Goal: Task Accomplishment & Management: Manage account settings

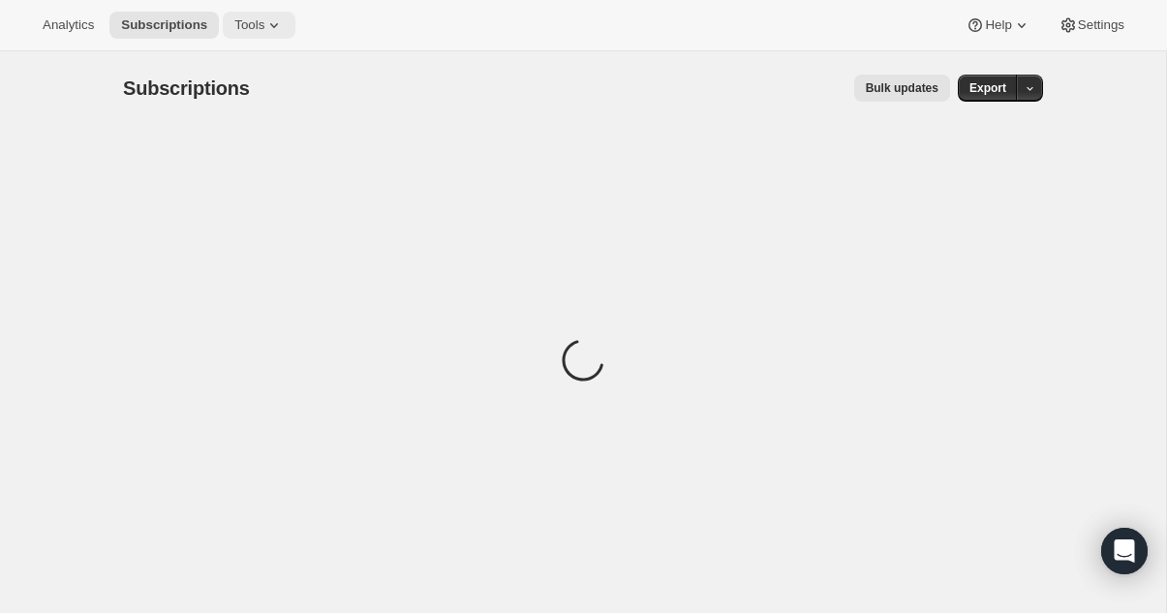
click at [290, 25] on button "Tools" at bounding box center [259, 25] width 73 height 27
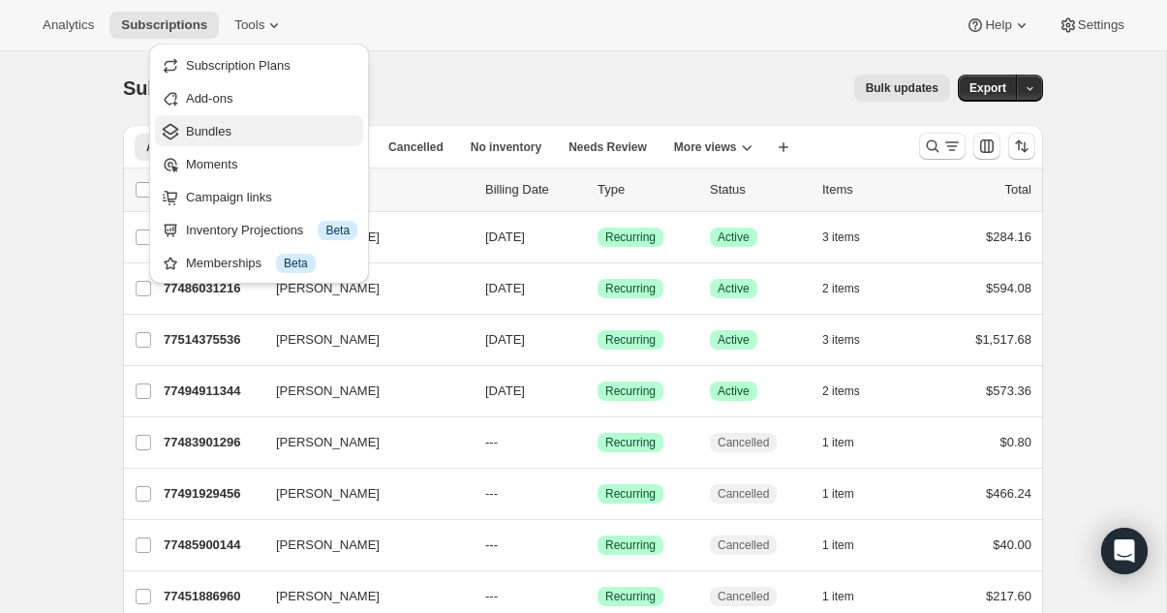
click at [256, 123] on span "Bundles" at bounding box center [271, 131] width 171 height 19
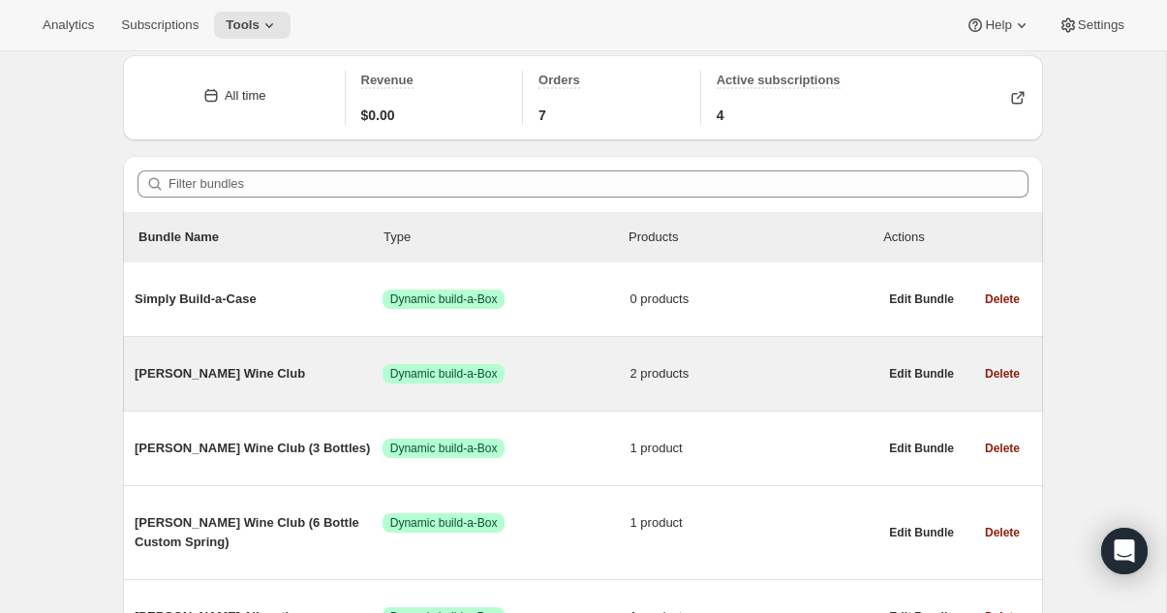
scroll to position [80, 0]
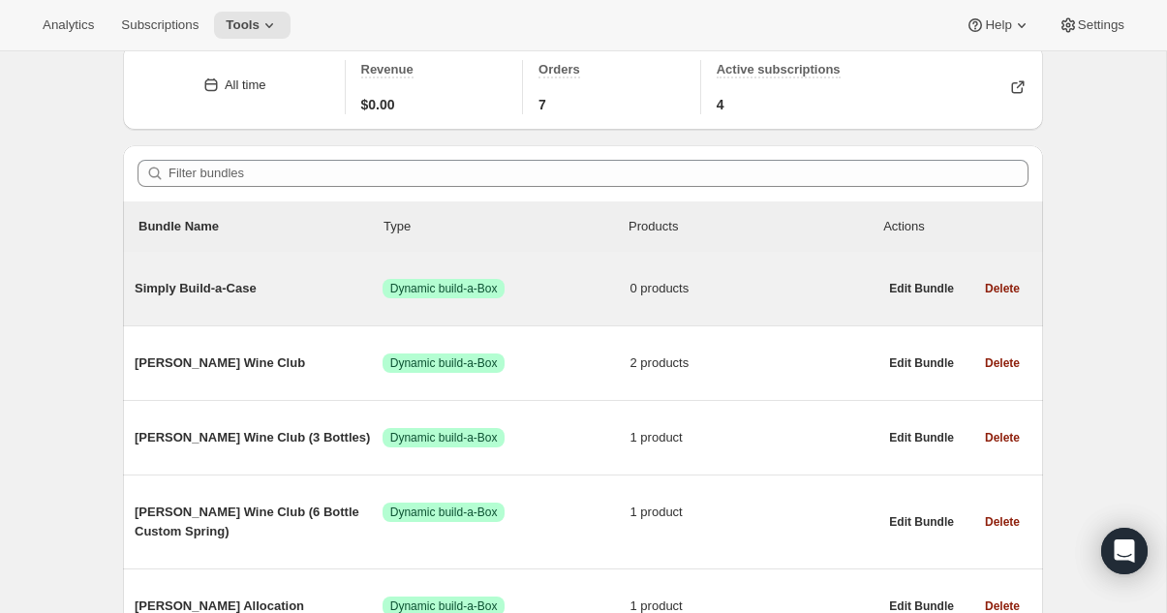
click at [234, 289] on span "Simply Build-a-Case" at bounding box center [259, 288] width 248 height 19
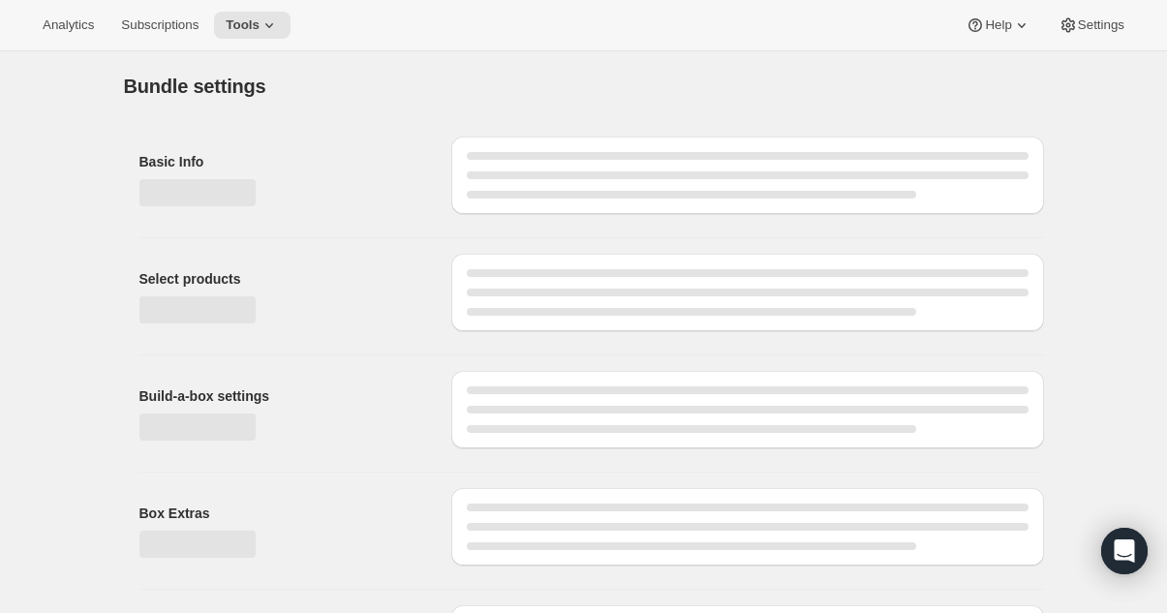
type input "Simply Build-a-Case"
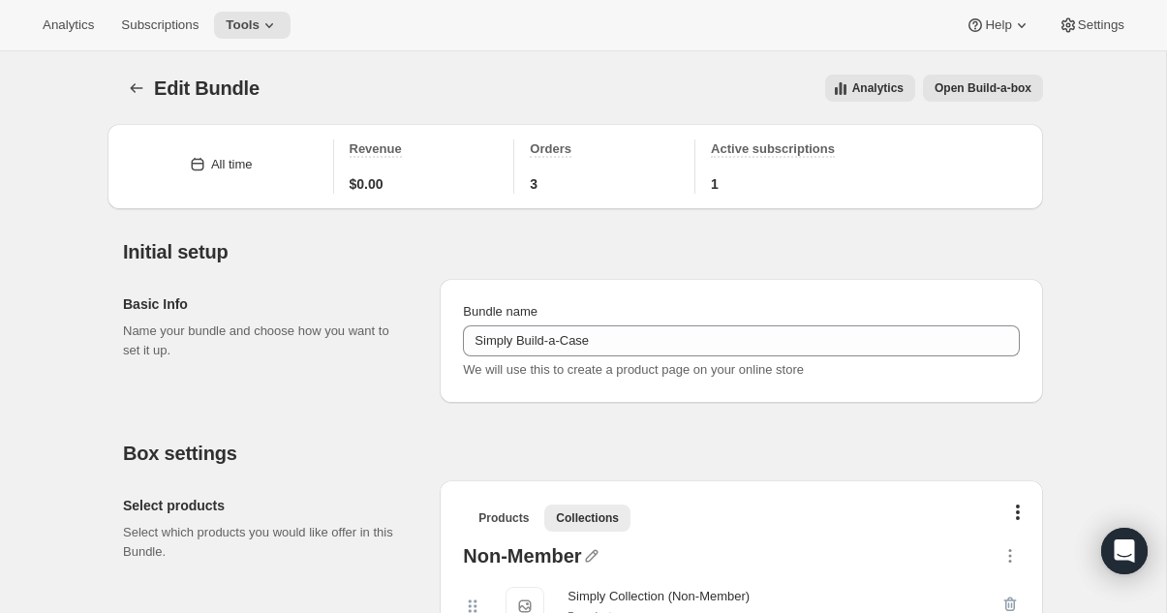
click at [994, 94] on span "Open Build-a-box" at bounding box center [982, 87] width 97 height 15
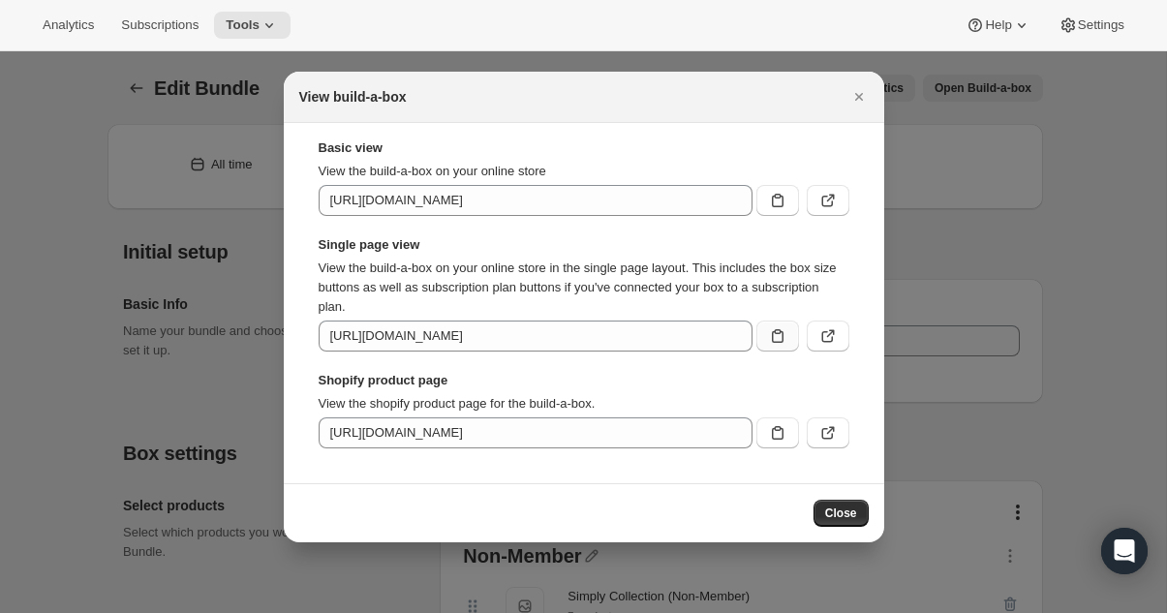
click at [788, 335] on button ":r9k:" at bounding box center [777, 336] width 43 height 31
click at [146, 115] on div at bounding box center [583, 306] width 1167 height 613
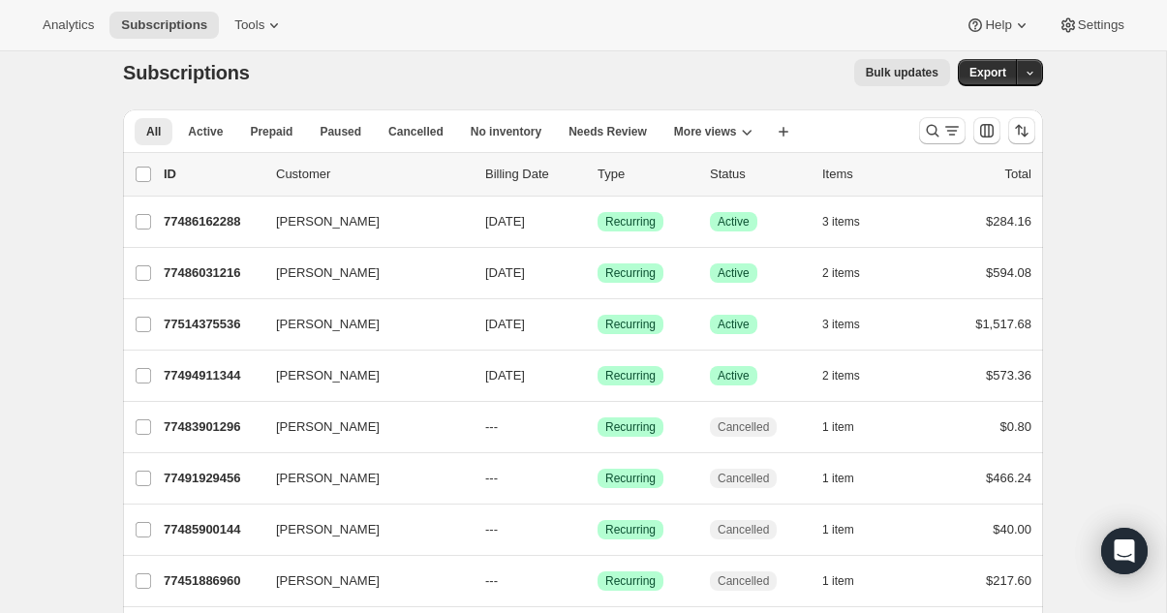
scroll to position [17, 0]
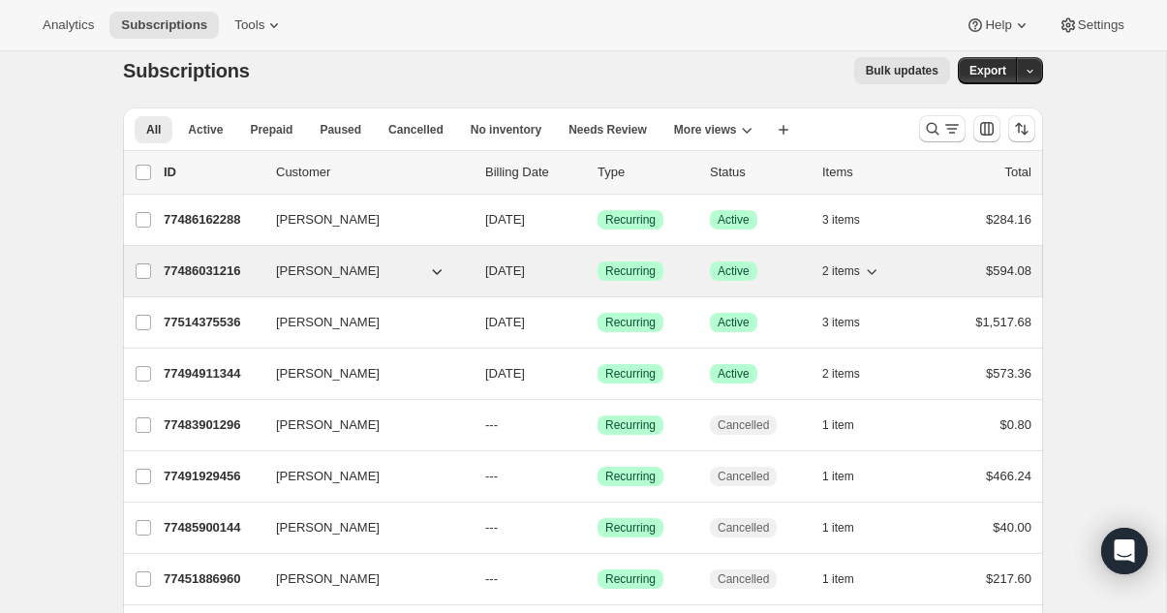
click at [231, 275] on p "77486031216" at bounding box center [212, 270] width 97 height 19
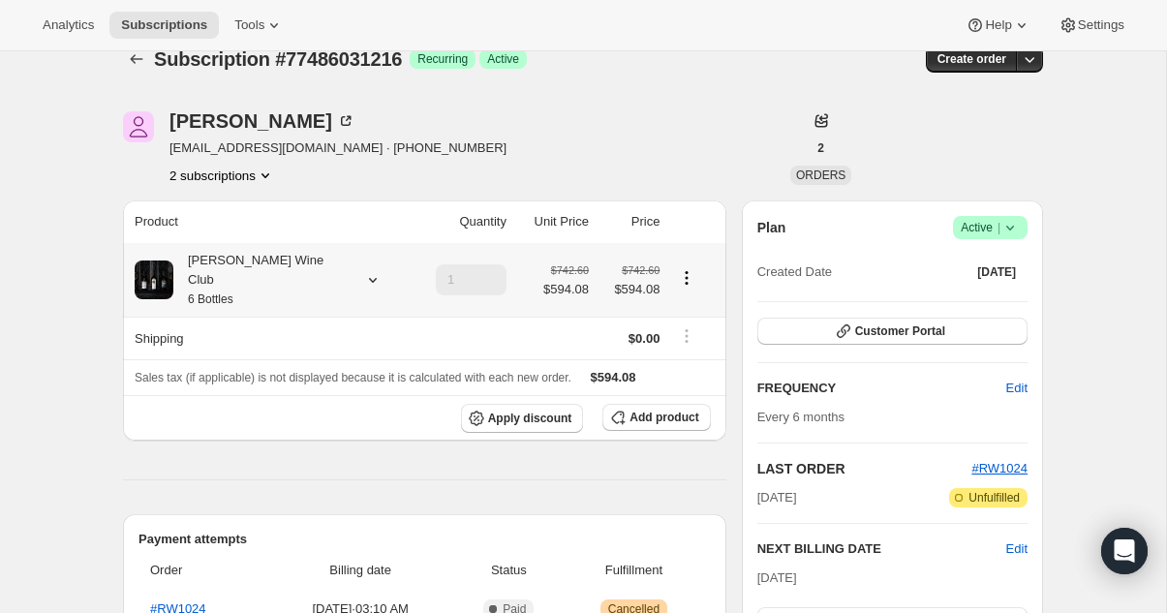
scroll to position [46, 0]
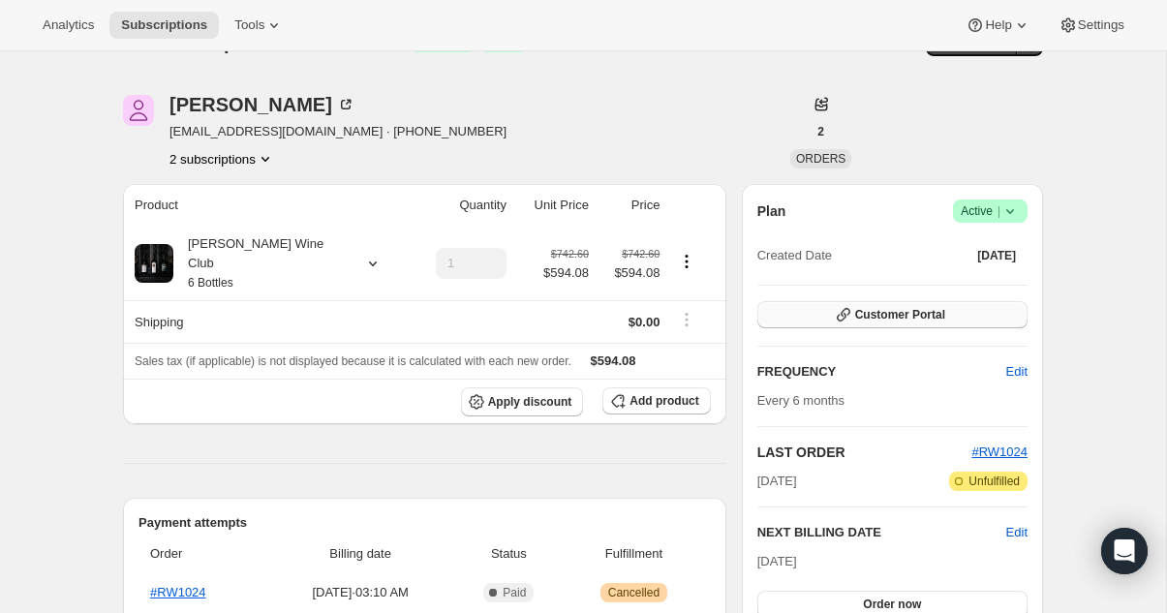
click at [873, 307] on button "Customer Portal" at bounding box center [892, 314] width 270 height 27
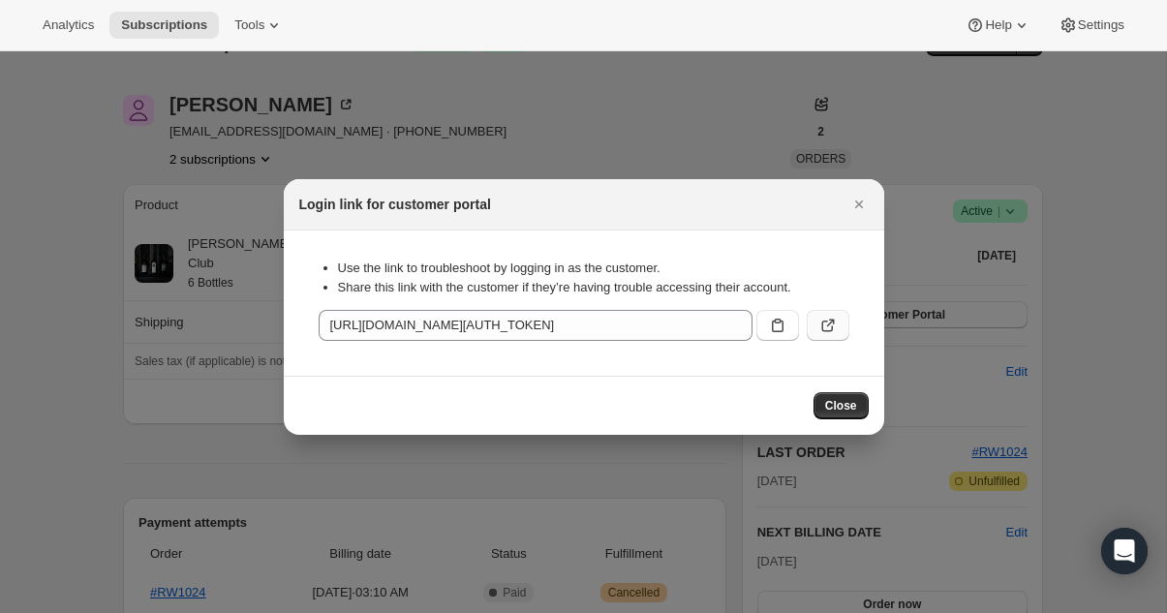
click at [828, 314] on button ":r7b:" at bounding box center [828, 325] width 43 height 31
click at [841, 320] on button ":r7b:" at bounding box center [828, 325] width 43 height 31
click at [849, 205] on icon "Close" at bounding box center [858, 204] width 19 height 19
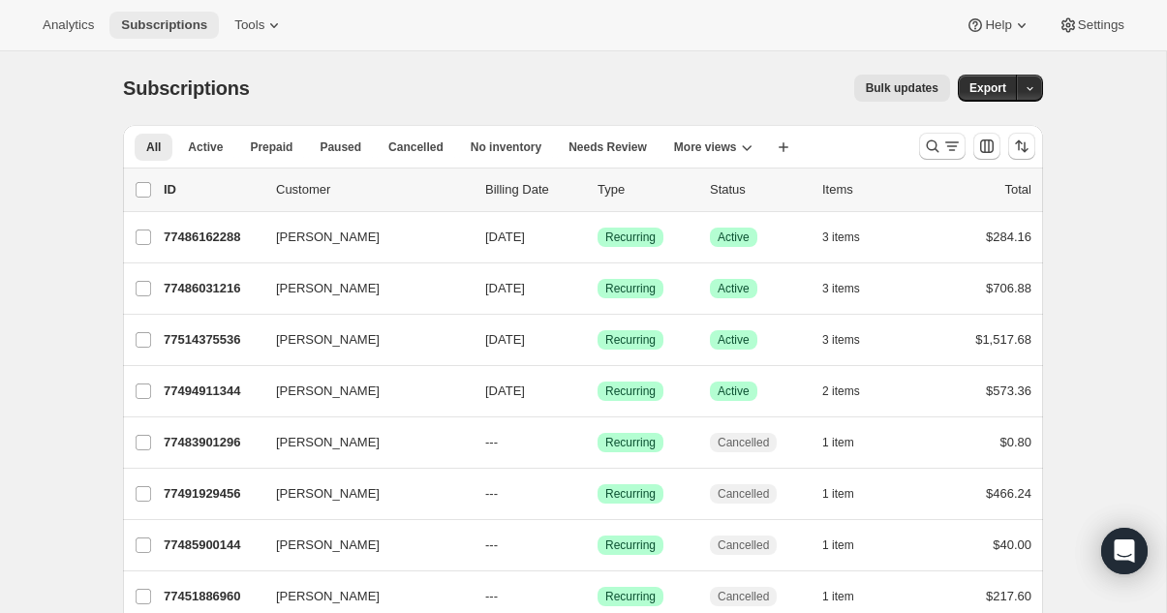
click at [207, 28] on span "Subscriptions" at bounding box center [164, 24] width 86 height 15
click at [275, 26] on icon at bounding box center [273, 24] width 19 height 19
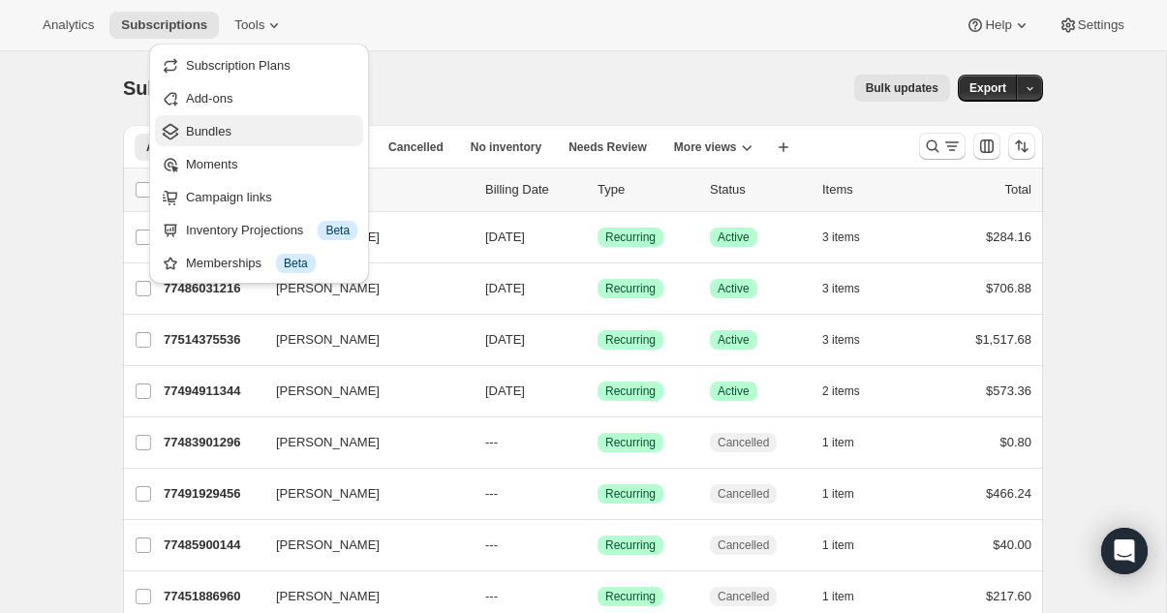
click at [267, 138] on span "Bundles" at bounding box center [271, 131] width 171 height 19
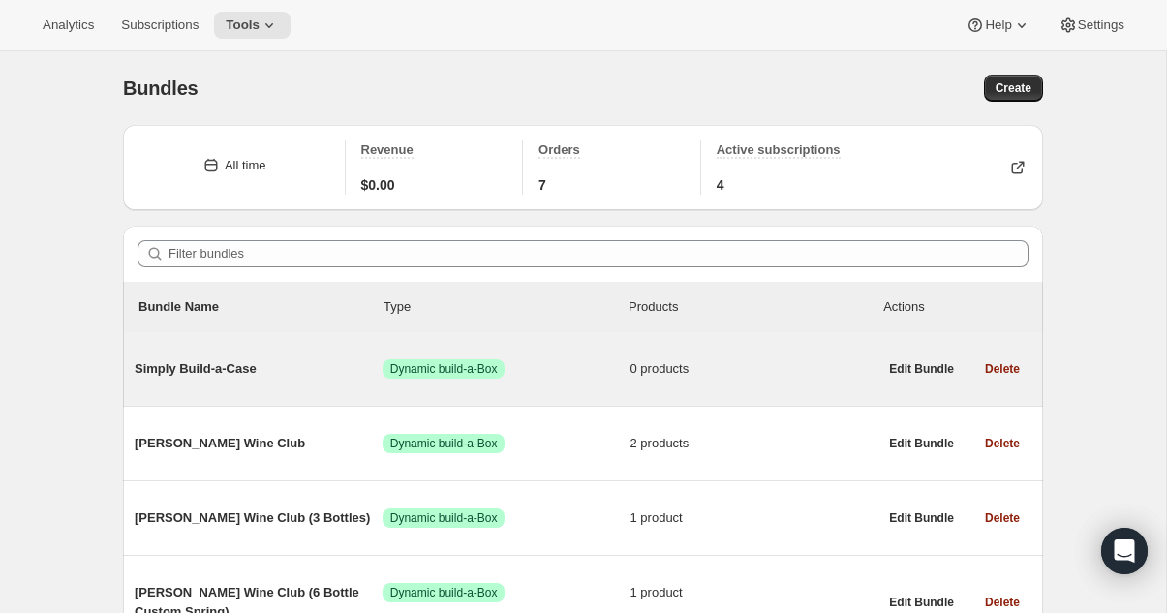
click at [237, 377] on span "Simply Build-a-Case" at bounding box center [259, 368] width 248 height 19
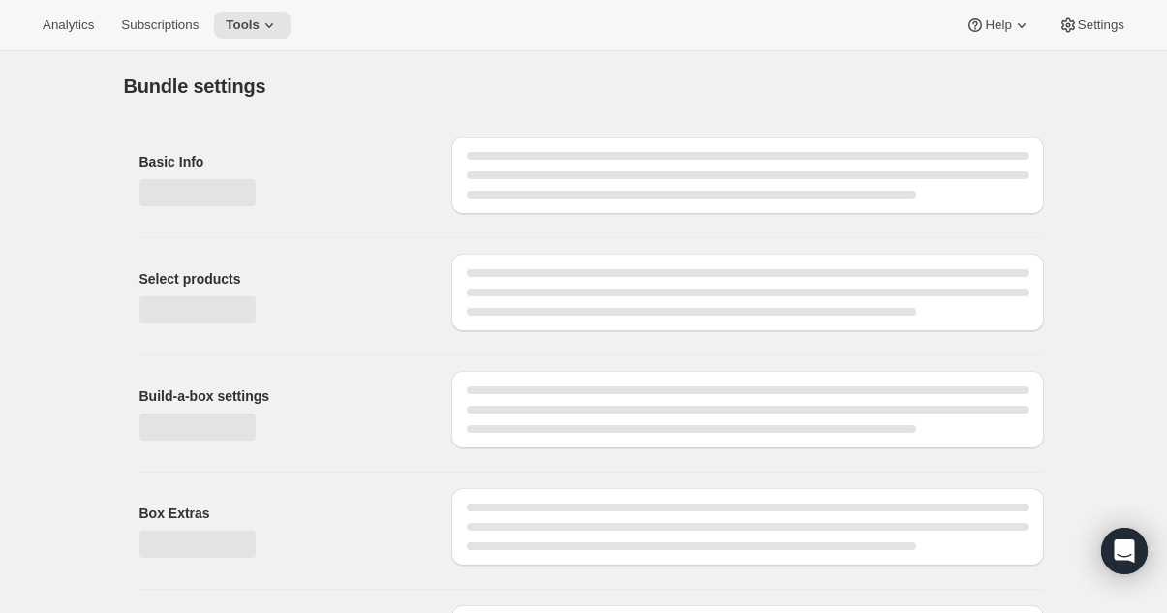
type input "Simply Build-a-Case"
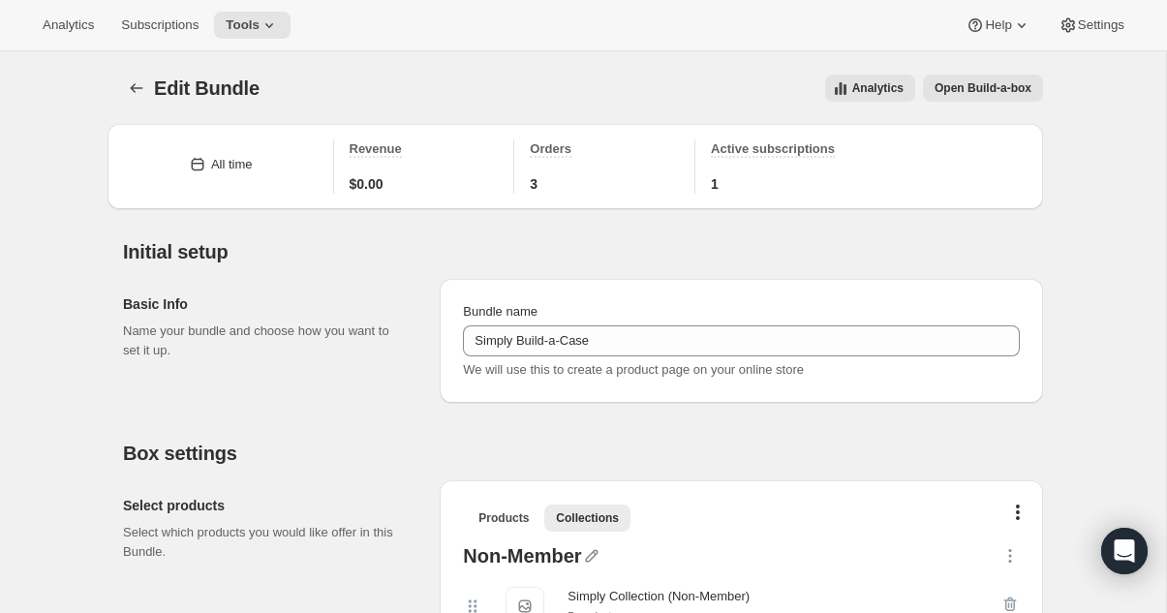
click at [978, 93] on span "Open Build-a-box" at bounding box center [982, 87] width 97 height 15
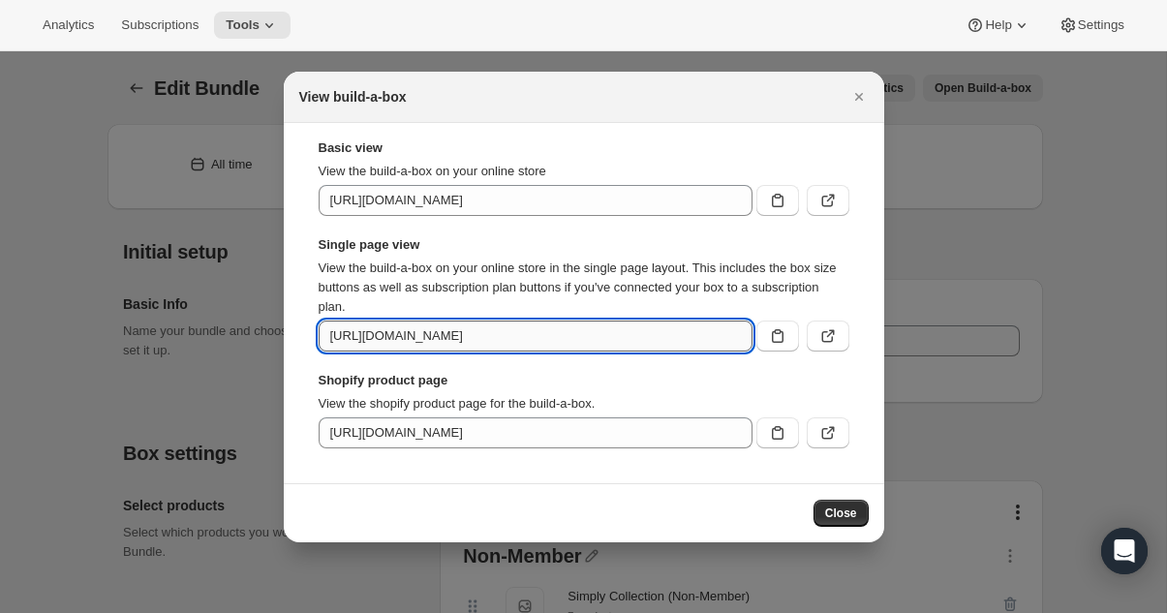
click at [716, 323] on input "[URL][DOMAIN_NAME]" at bounding box center [536, 336] width 434 height 31
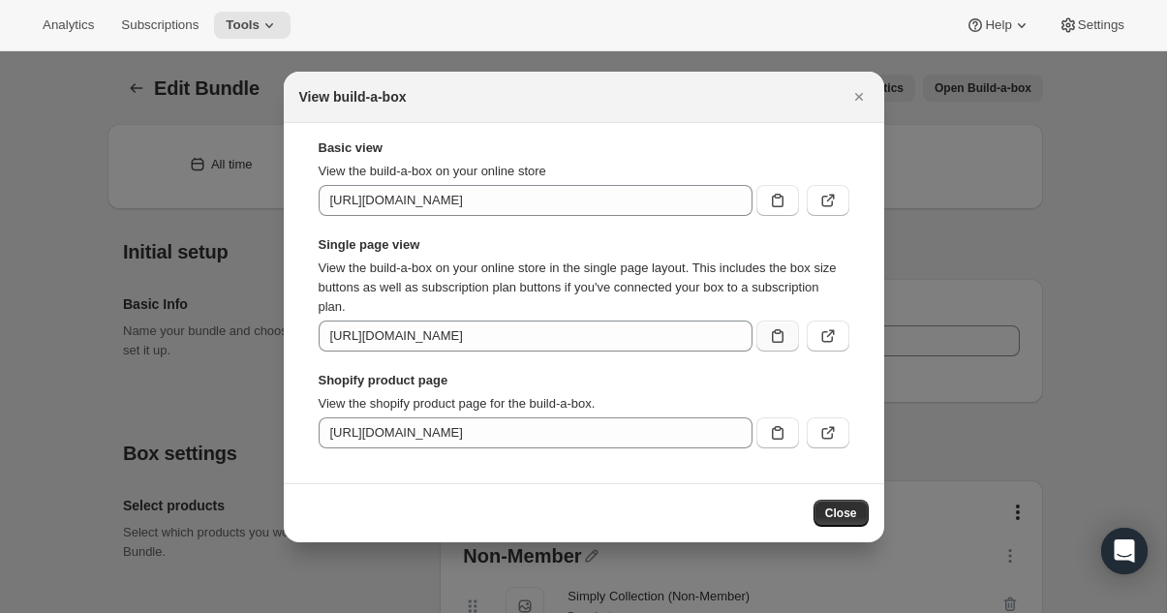
click at [783, 335] on icon ":rij:" at bounding box center [777, 335] width 19 height 19
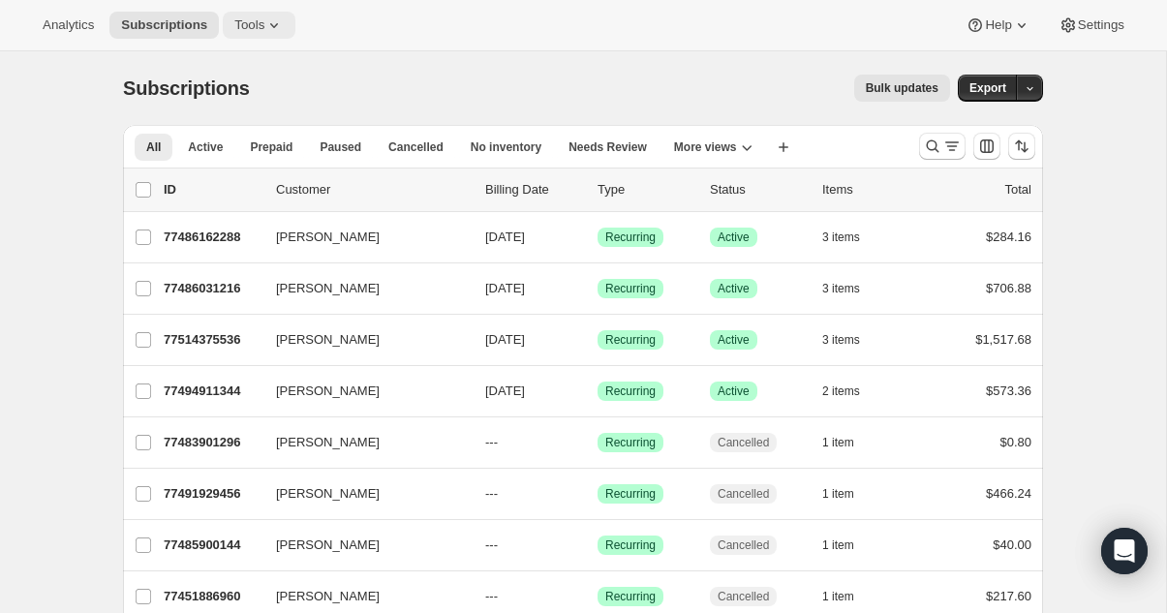
click at [278, 29] on icon at bounding box center [273, 24] width 19 height 19
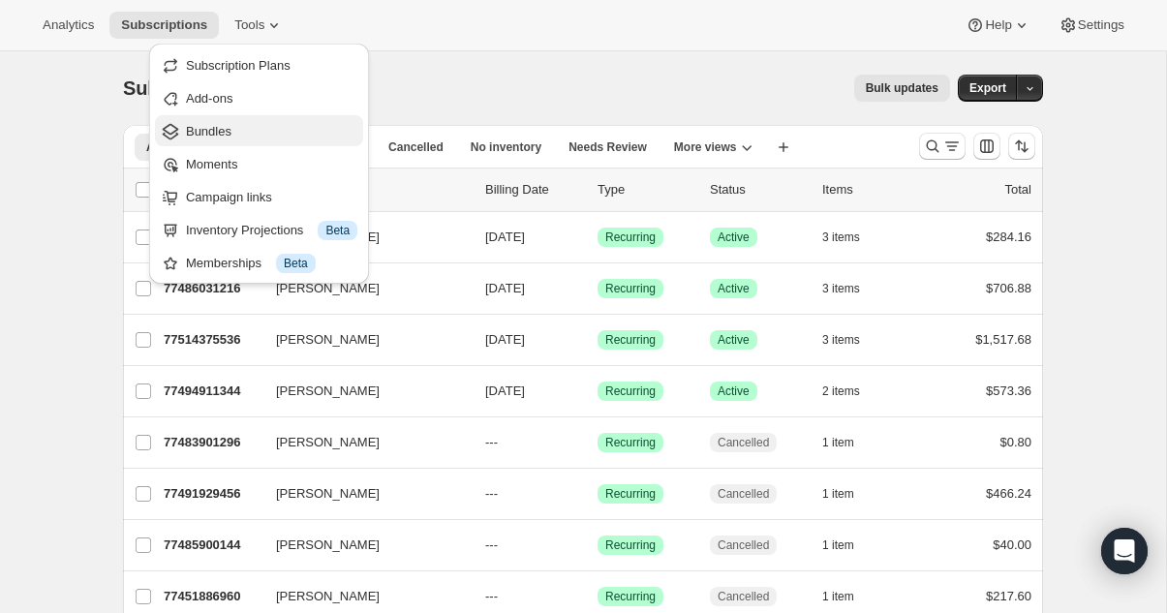
click at [247, 135] on span "Bundles" at bounding box center [271, 131] width 171 height 19
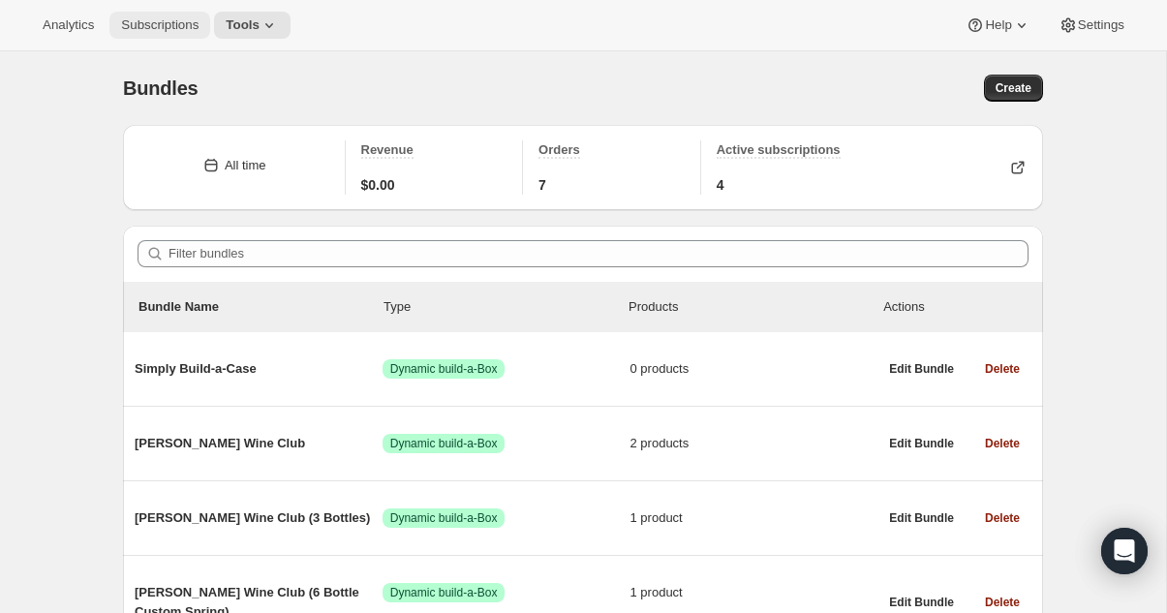
click at [199, 27] on span "Subscriptions" at bounding box center [159, 24] width 77 height 15
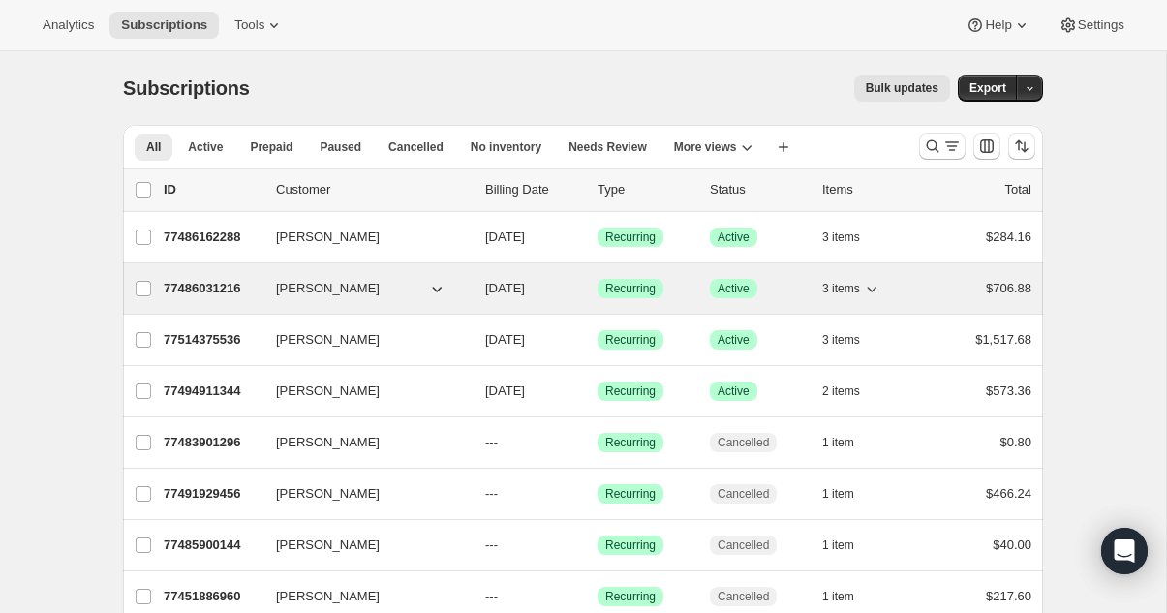
click at [229, 292] on p "77486031216" at bounding box center [212, 288] width 97 height 19
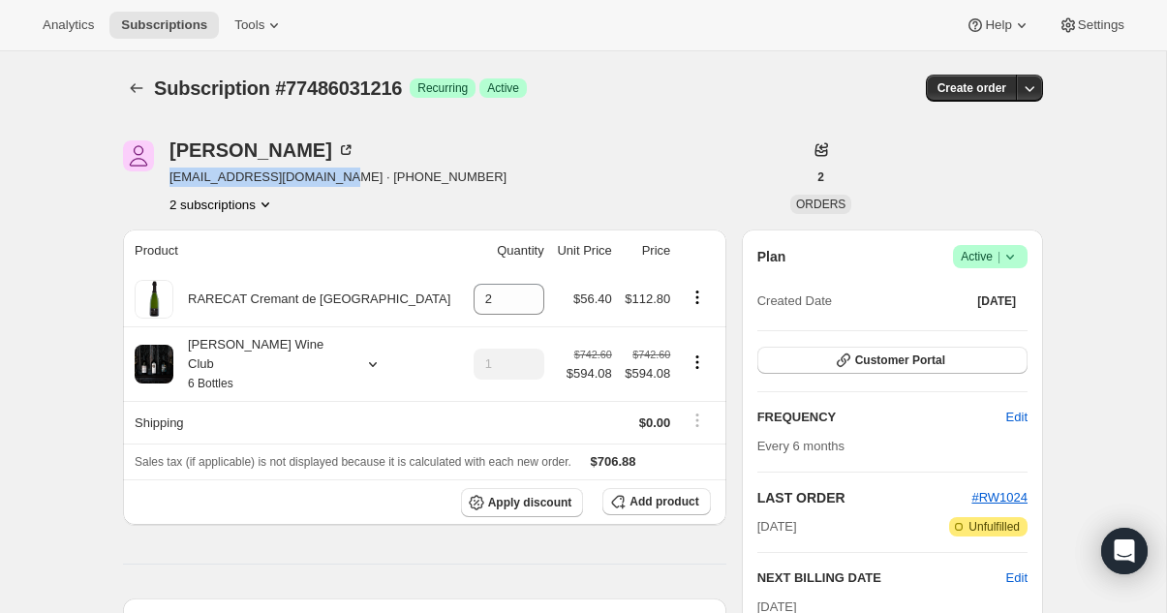
drag, startPoint x: 172, startPoint y: 176, endPoint x: 338, endPoint y: 177, distance: 165.6
click at [338, 177] on span "[EMAIL_ADDRESS][DOMAIN_NAME] · [PHONE_NUMBER]" at bounding box center [337, 177] width 337 height 19
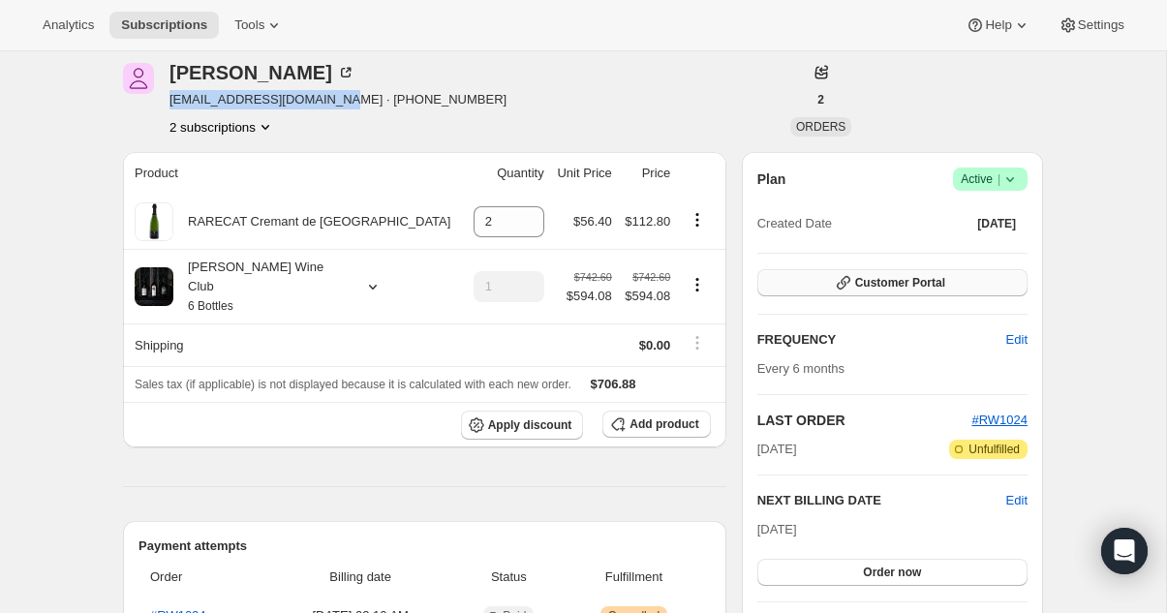
scroll to position [86, 0]
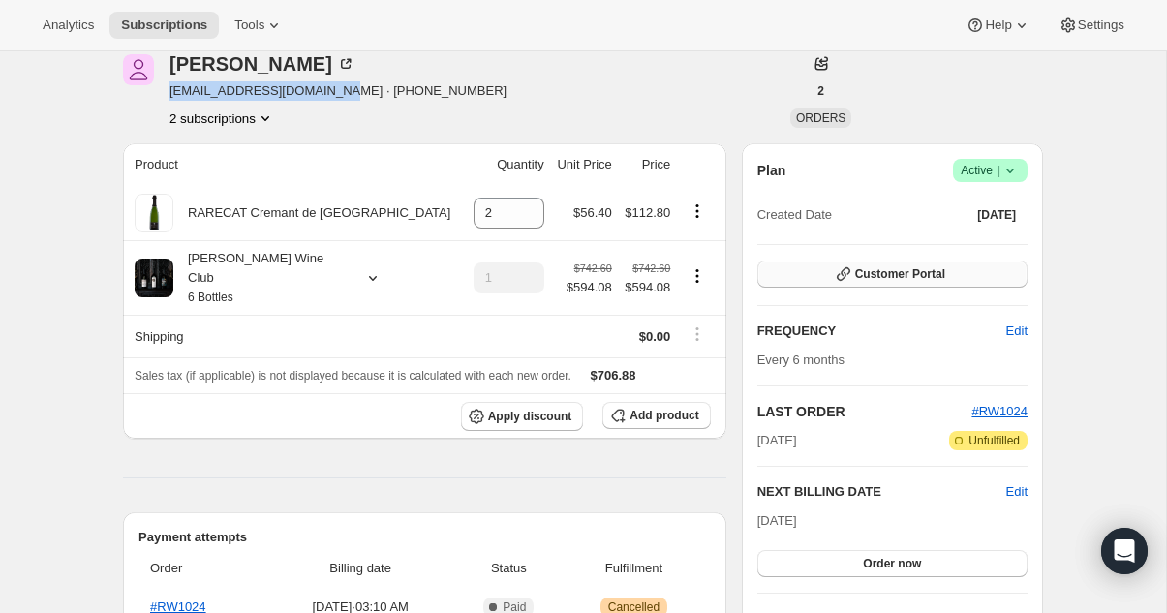
click at [855, 275] on span "Customer Portal" at bounding box center [900, 273] width 90 height 15
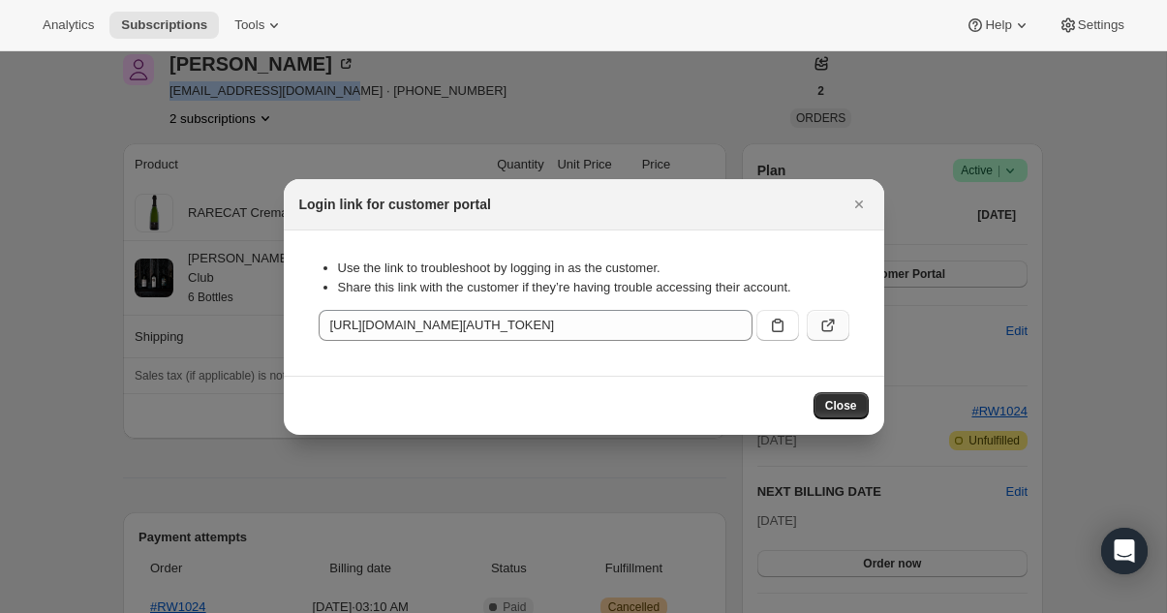
click at [818, 319] on icon ":rdg:" at bounding box center [827, 325] width 19 height 19
click at [625, 112] on div at bounding box center [583, 306] width 1167 height 613
